Goal: Transaction & Acquisition: Purchase product/service

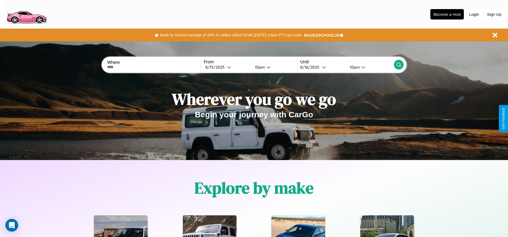
scroll to position [111, 0]
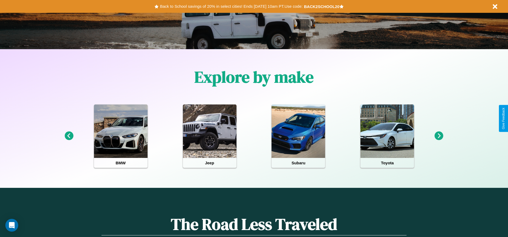
click at [439, 136] on icon at bounding box center [438, 136] width 9 height 9
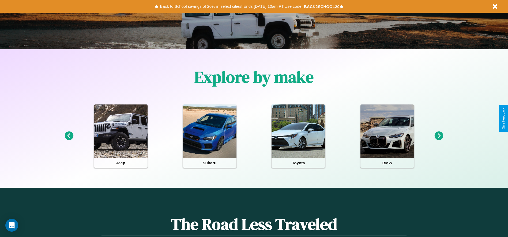
click at [439, 136] on icon at bounding box center [438, 136] width 9 height 9
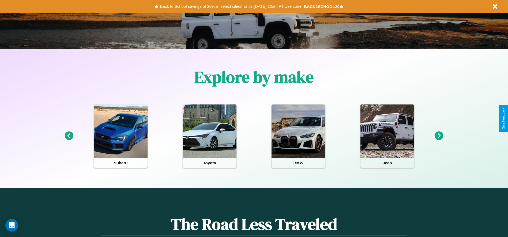
click at [439, 136] on icon at bounding box center [438, 136] width 9 height 9
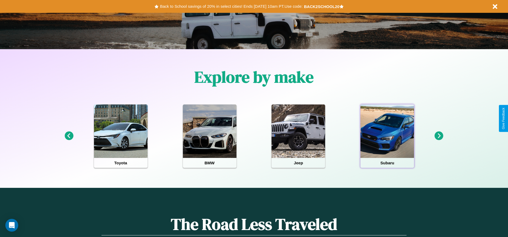
click at [387, 136] on div at bounding box center [387, 132] width 54 height 54
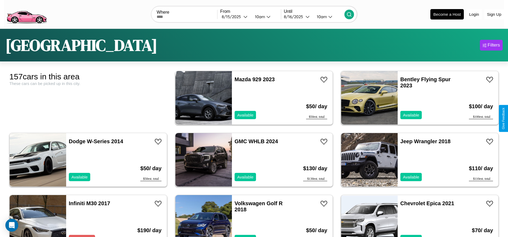
scroll to position [308, 0]
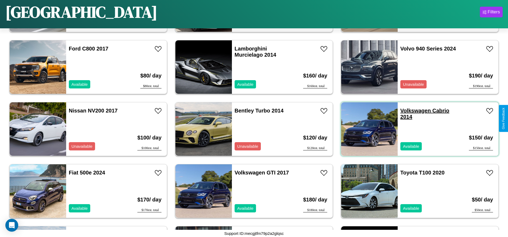
click at [412, 111] on link "Volkswagen Cabrio 2014" at bounding box center [424, 114] width 49 height 12
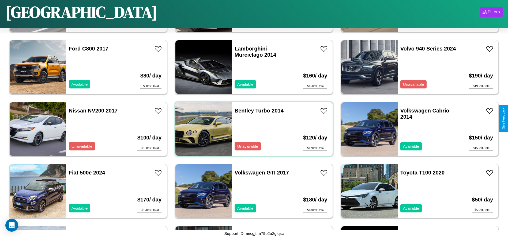
scroll to position [2667, 0]
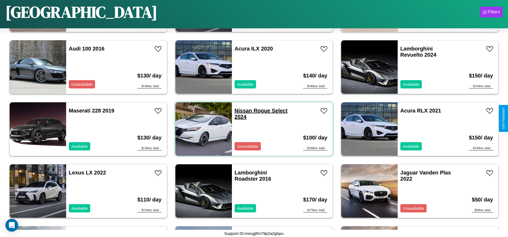
click at [241, 111] on link "Nissan Rogue Select 2024" at bounding box center [260, 114] width 53 height 12
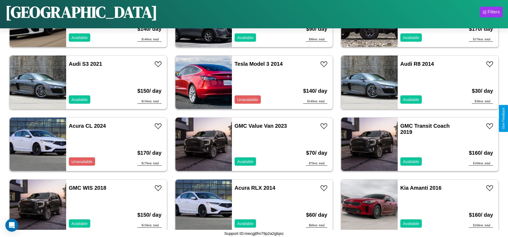
scroll to position [2170, 0]
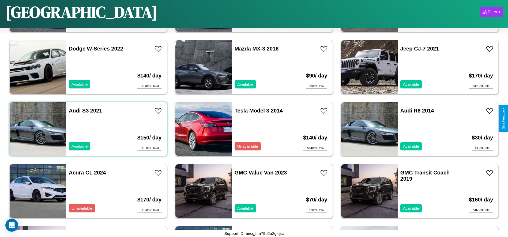
click at [74, 111] on link "Audi S3 2021" at bounding box center [85, 111] width 33 height 6
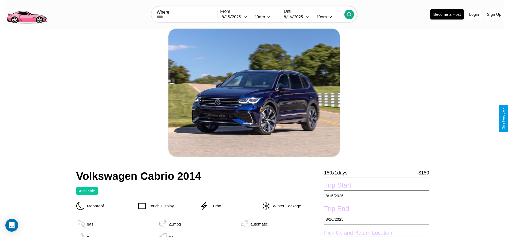
scroll to position [195, 0]
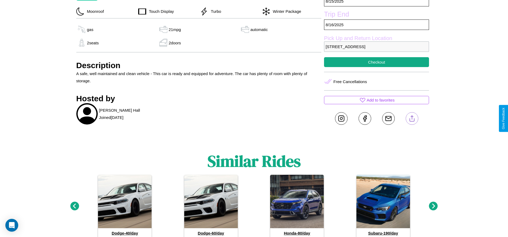
click at [412, 119] on line at bounding box center [412, 118] width 0 height 4
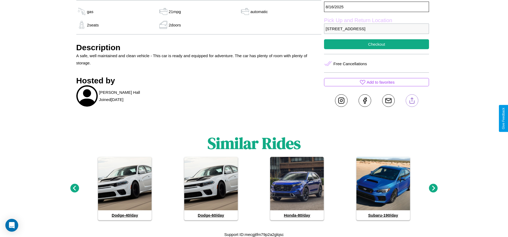
scroll to position [214, 0]
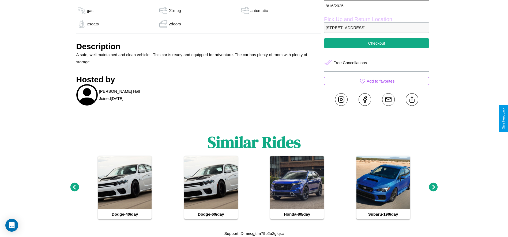
click at [433, 188] on icon at bounding box center [433, 187] width 9 height 9
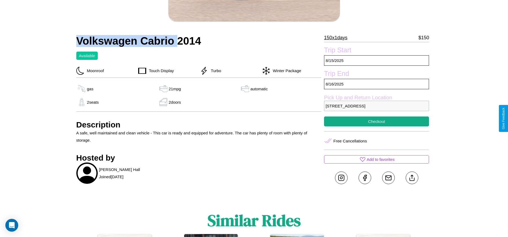
scroll to position [138, 0]
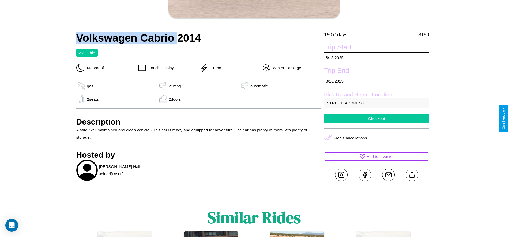
click at [376, 119] on button "Checkout" at bounding box center [376, 119] width 105 height 10
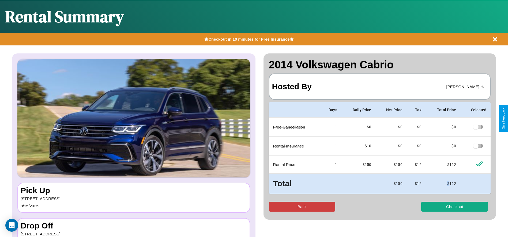
click at [302, 207] on button "Back" at bounding box center [302, 207] width 67 height 10
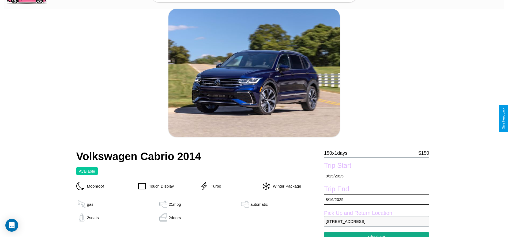
scroll to position [214, 0]
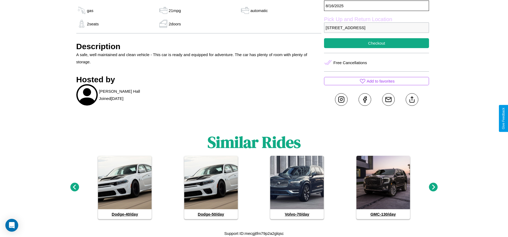
click at [433, 188] on icon at bounding box center [433, 187] width 9 height 9
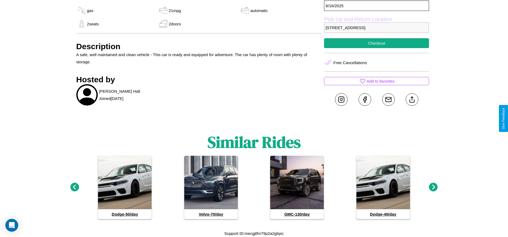
scroll to position [195, 0]
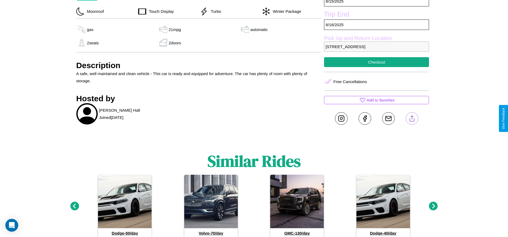
click at [412, 119] on line at bounding box center [412, 118] width 0 height 4
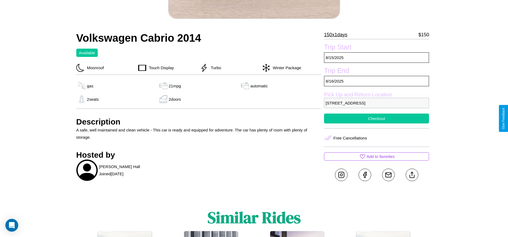
click at [376, 119] on button "Checkout" at bounding box center [376, 119] width 105 height 10
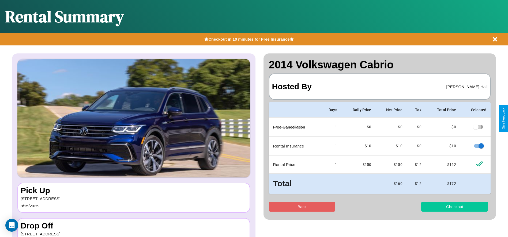
click at [454, 207] on button "Checkout" at bounding box center [454, 207] width 67 height 10
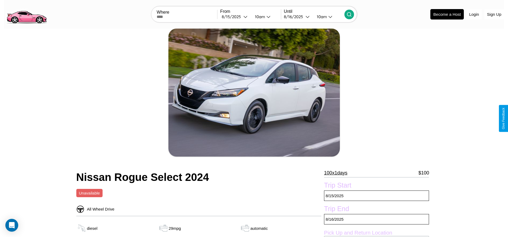
scroll to position [191, 0]
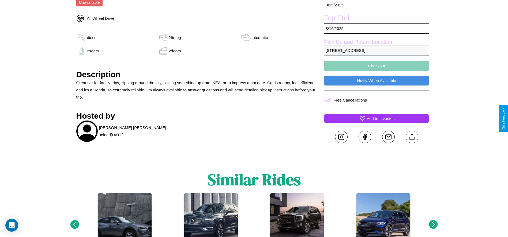
click at [376, 119] on p "Add to favorites" at bounding box center [380, 118] width 28 height 7
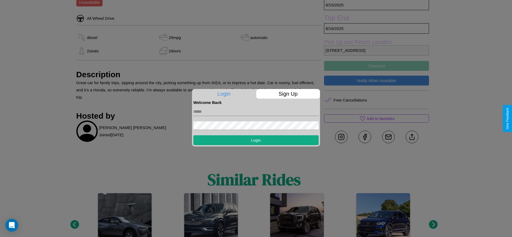
click at [288, 94] on p "Sign Up" at bounding box center [288, 94] width 64 height 10
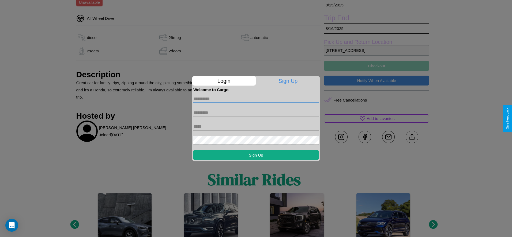
click at [256, 99] on input "text" at bounding box center [255, 98] width 125 height 9
type input "*******"
click at [256, 113] on input "text" at bounding box center [255, 112] width 125 height 9
type input "*******"
click at [256, 127] on input "text" at bounding box center [255, 126] width 125 height 9
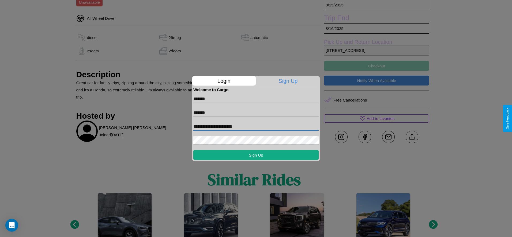
type input "**********"
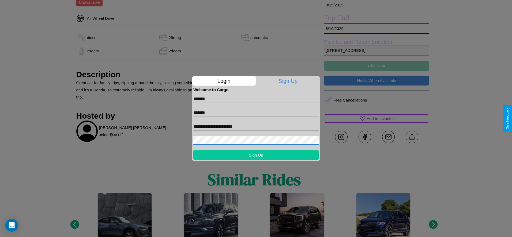
click at [256, 155] on button "Sign Up" at bounding box center [255, 155] width 125 height 10
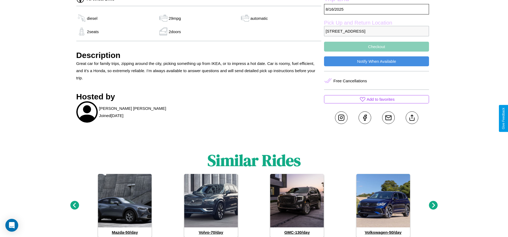
scroll to position [229, 0]
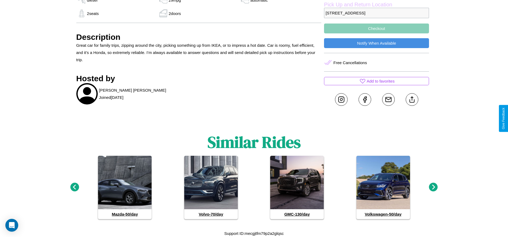
click at [74, 188] on icon at bounding box center [74, 187] width 9 height 9
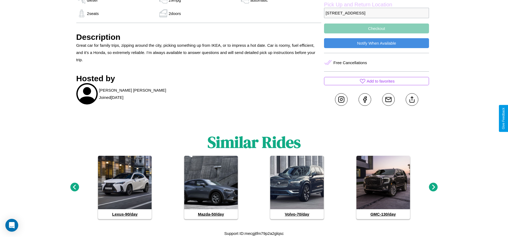
click at [74, 188] on icon at bounding box center [74, 187] width 9 height 9
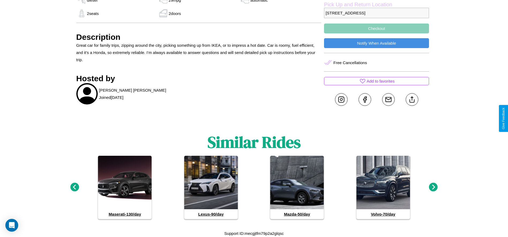
click at [433, 188] on icon at bounding box center [433, 187] width 9 height 9
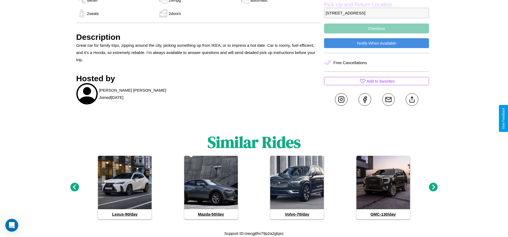
click at [433, 188] on icon at bounding box center [433, 187] width 9 height 9
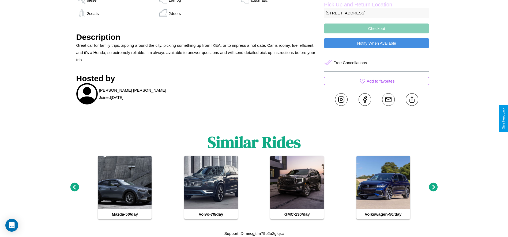
click at [74, 188] on icon at bounding box center [74, 187] width 9 height 9
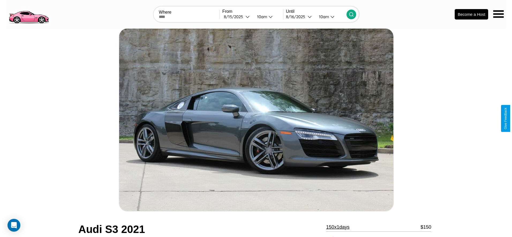
scroll to position [132, 0]
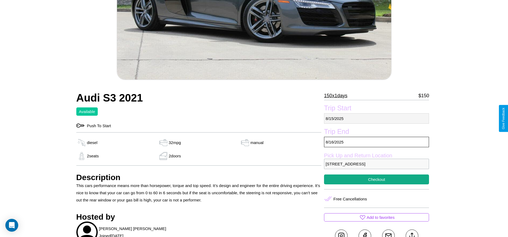
click at [376, 119] on p "[DATE]" at bounding box center [376, 118] width 105 height 10
select select "*"
select select "****"
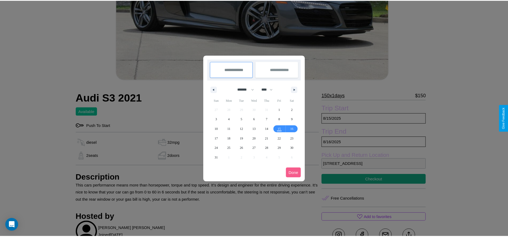
scroll to position [0, 0]
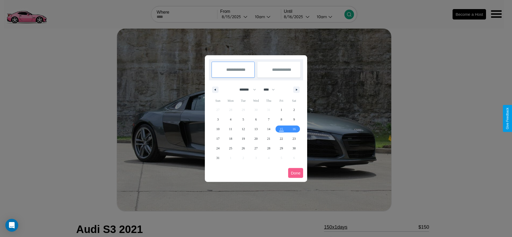
click at [235, 17] on div at bounding box center [256, 118] width 512 height 237
